Goal: Check status: Check status

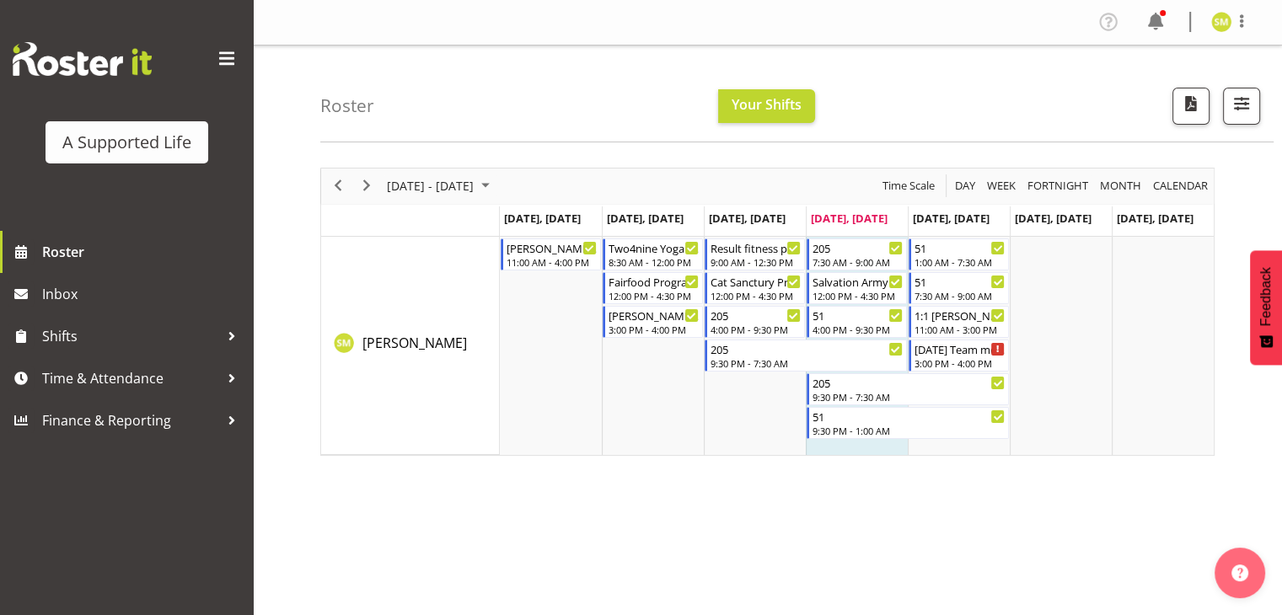
click at [343, 107] on h4 "Roster" at bounding box center [347, 105] width 54 height 19
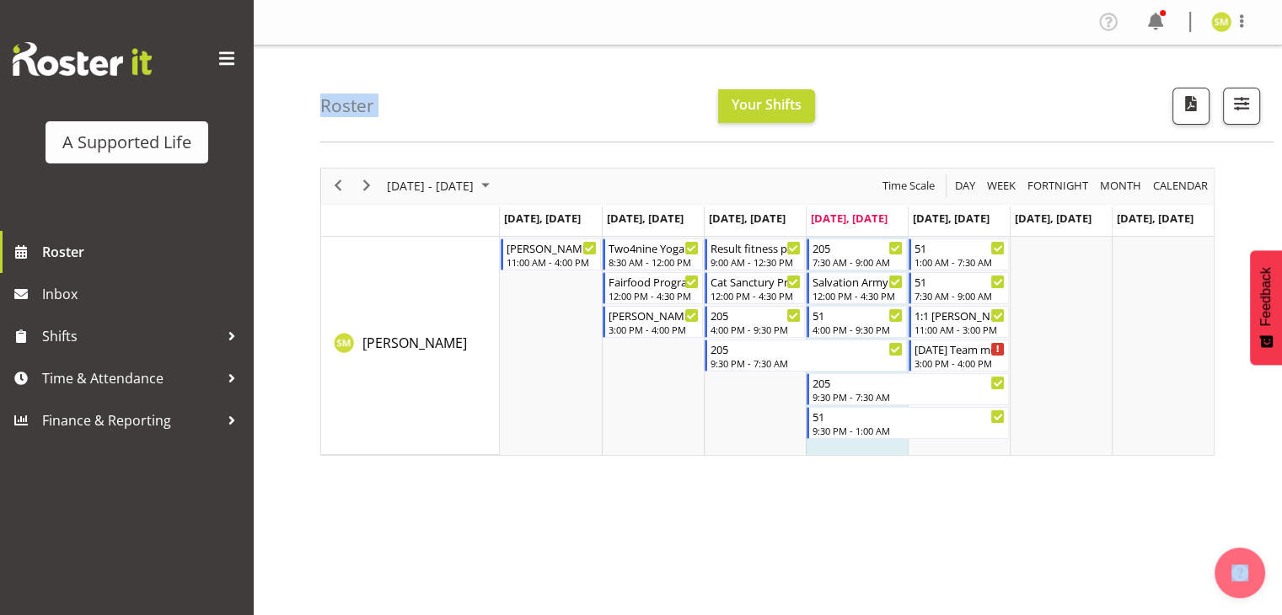
click at [343, 107] on h4 "Roster" at bounding box center [347, 105] width 54 height 19
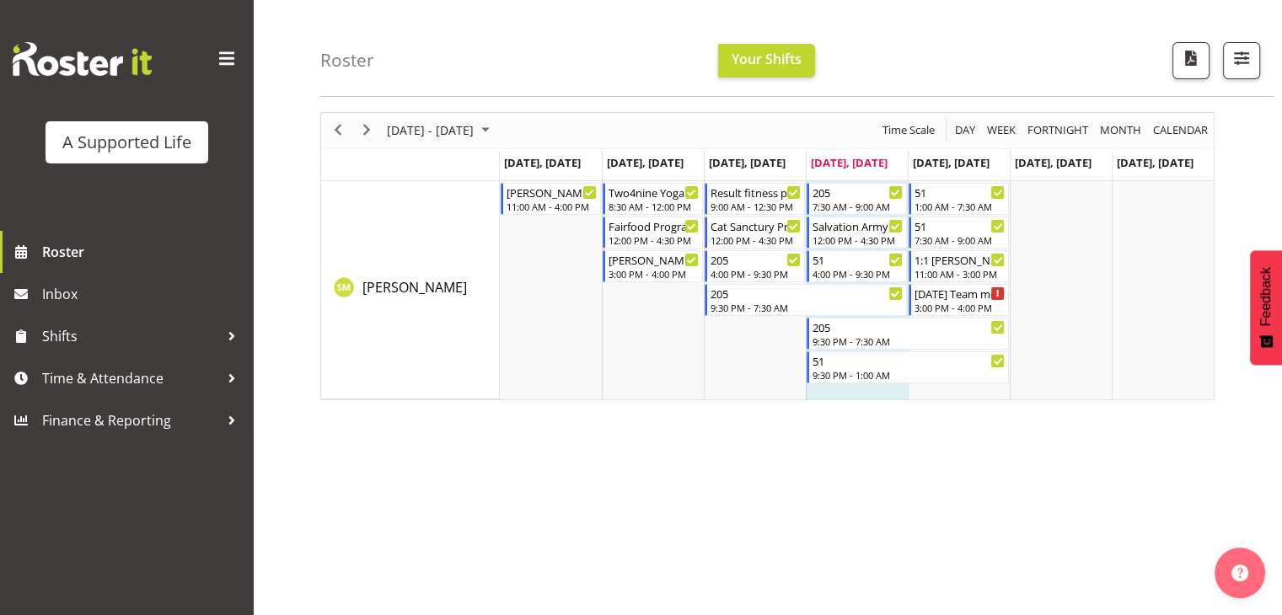
scroll to position [60, 0]
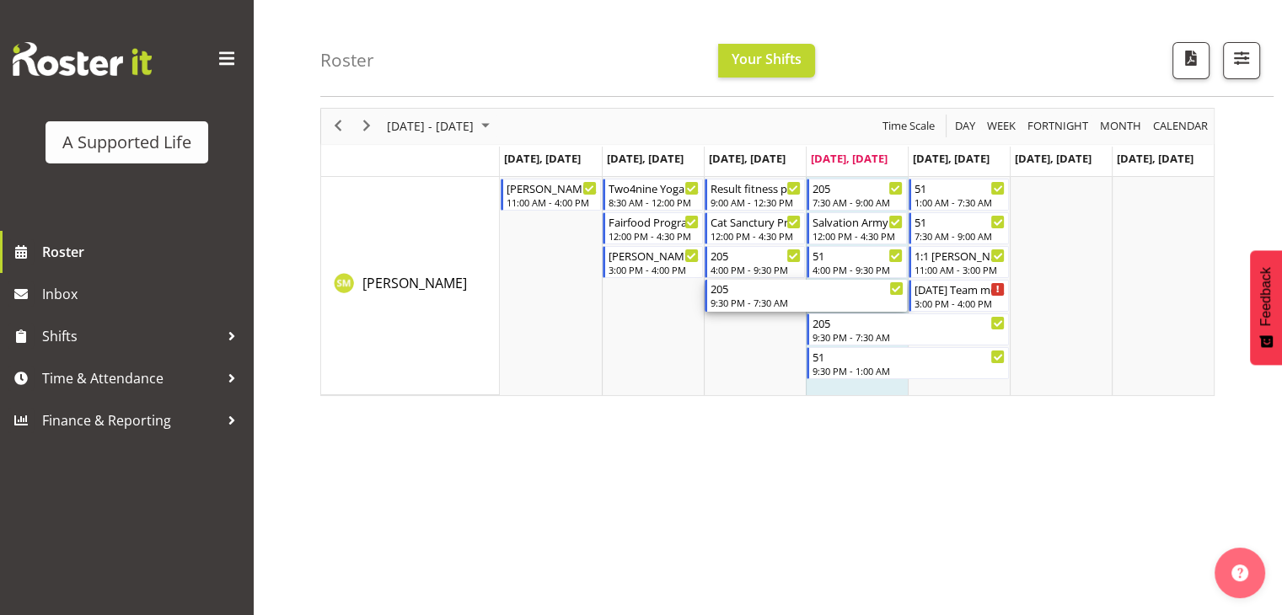
click at [888, 308] on div "9:30 PM - 7:30 AM" at bounding box center [806, 302] width 193 height 13
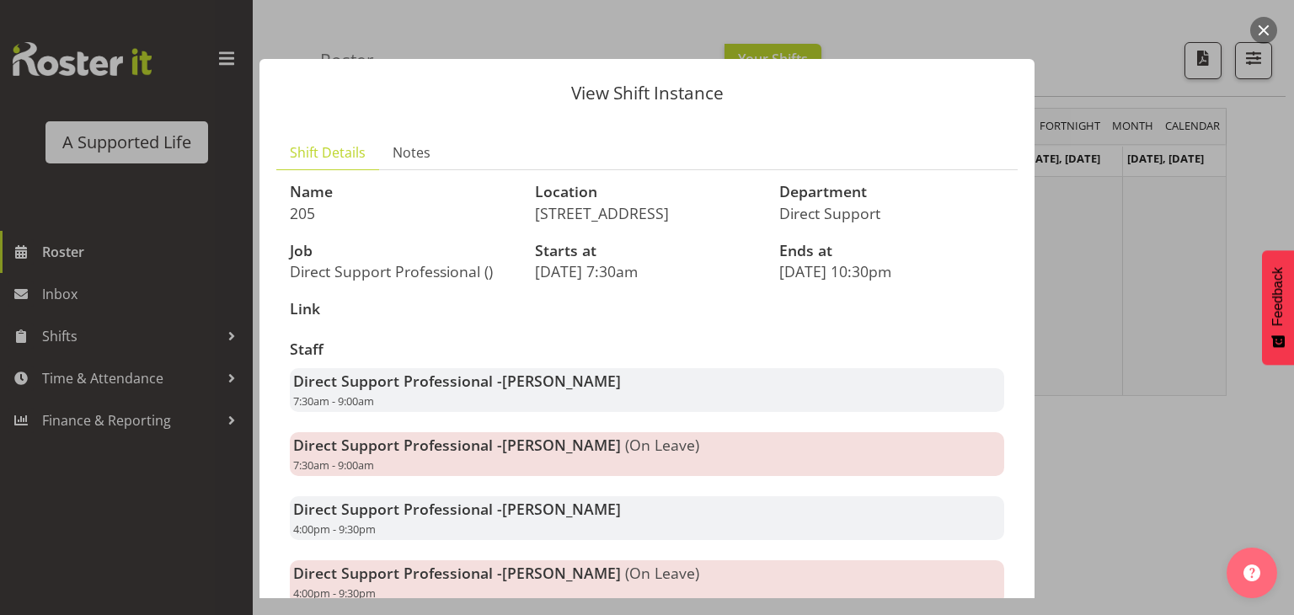
click at [1104, 36] on div at bounding box center [647, 307] width 1294 height 615
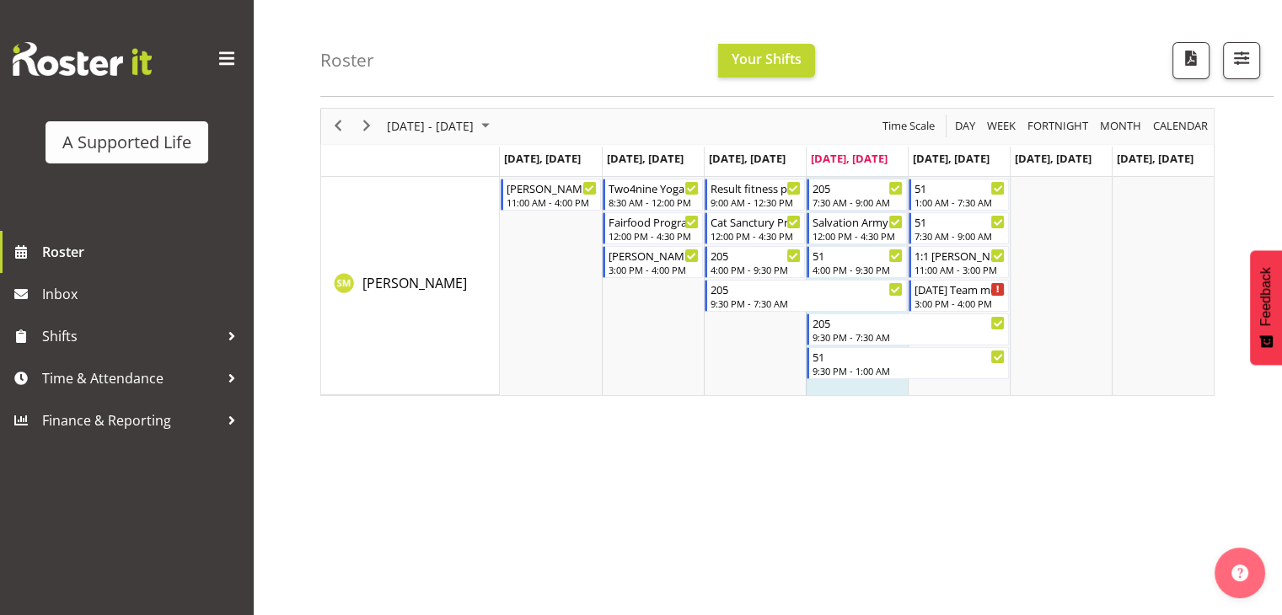
click at [506, 45] on div "Roster Your Shifts All Locations Clear [STREET_ADDRESS] [STREET_ADDRESS][PERSON…" at bounding box center [796, 48] width 953 height 97
click at [1237, 66] on span "button" at bounding box center [1241, 58] width 22 height 22
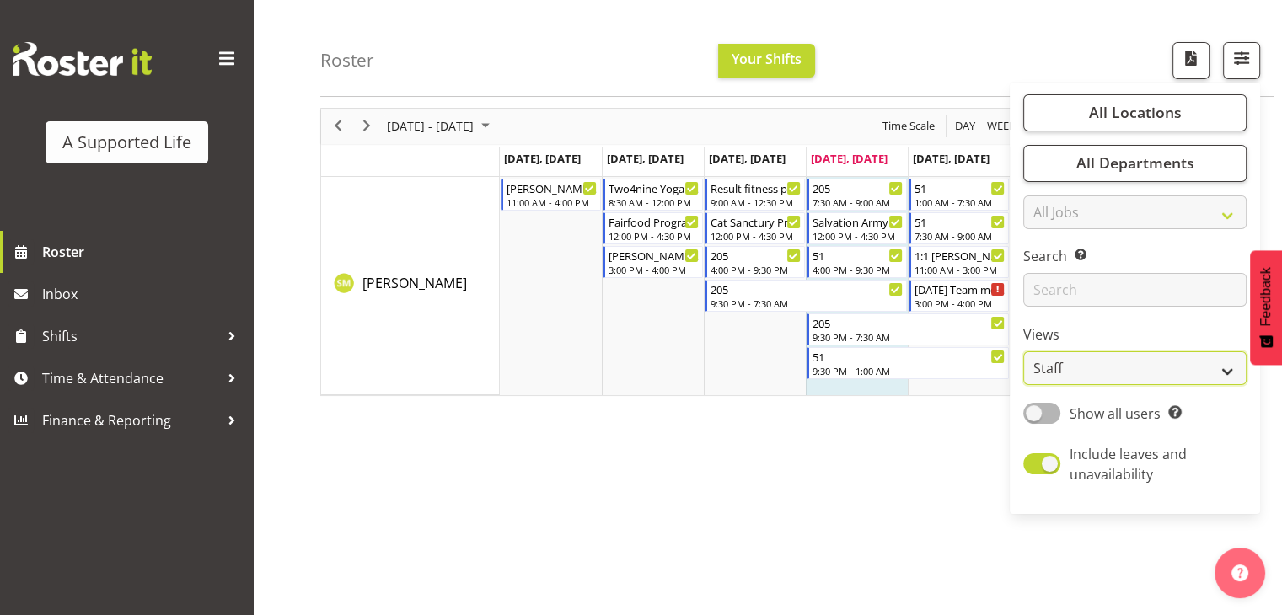
click at [1057, 373] on select "Staff Role Shift - Horizontal Shift - Vertical Staff - Location" at bounding box center [1134, 369] width 223 height 34
select select "role"
click at [1024, 352] on select "Staff Role Shift - Horizontal Shift - Vertical Staff - Location" at bounding box center [1134, 369] width 223 height 34
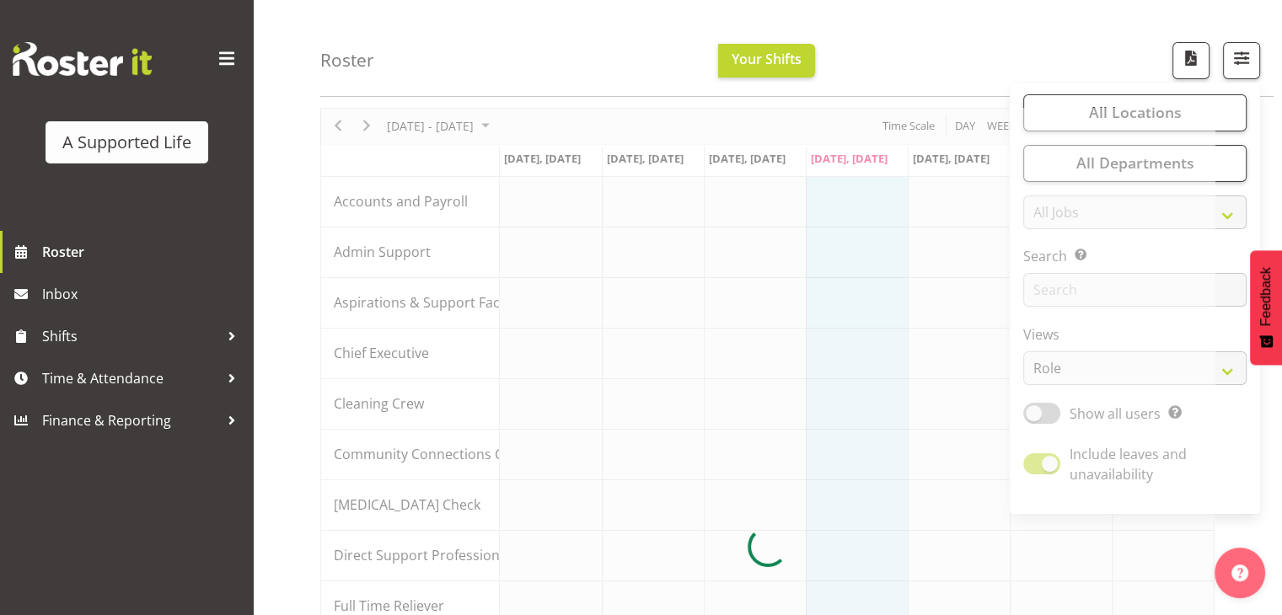
click at [505, 23] on div "Roster Your Shifts All Locations Clear [STREET_ADDRESS] [STREET_ADDRESS][PERSON…" at bounding box center [796, 48] width 953 height 97
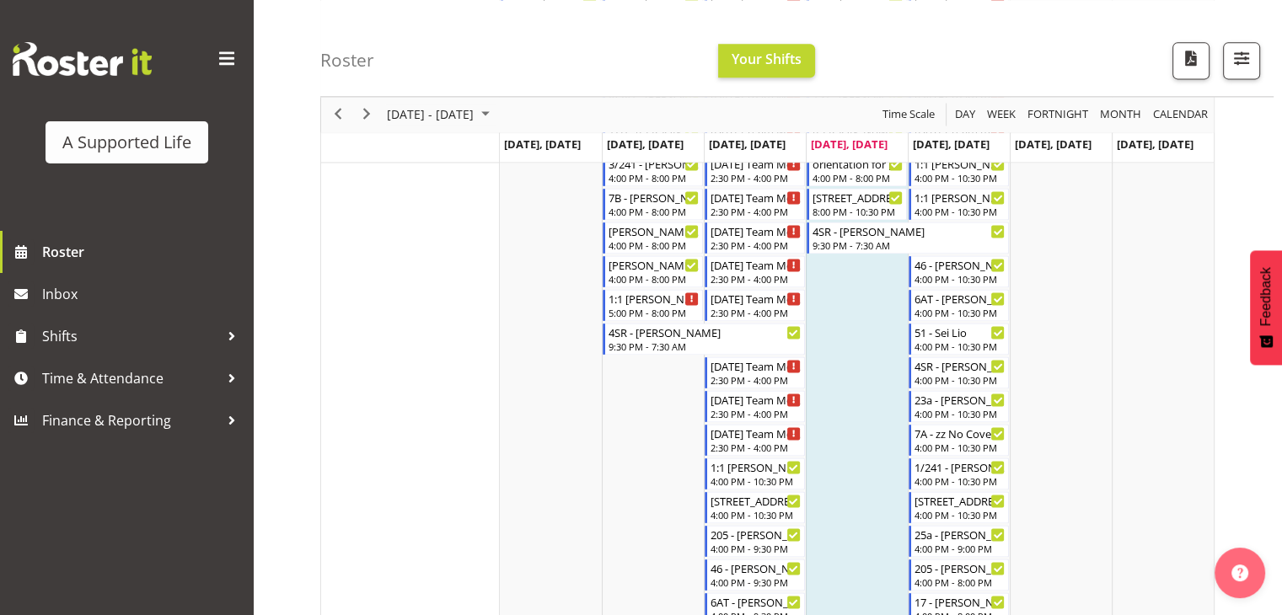
scroll to position [2326, 0]
